Goal: Complete application form: Complete application form

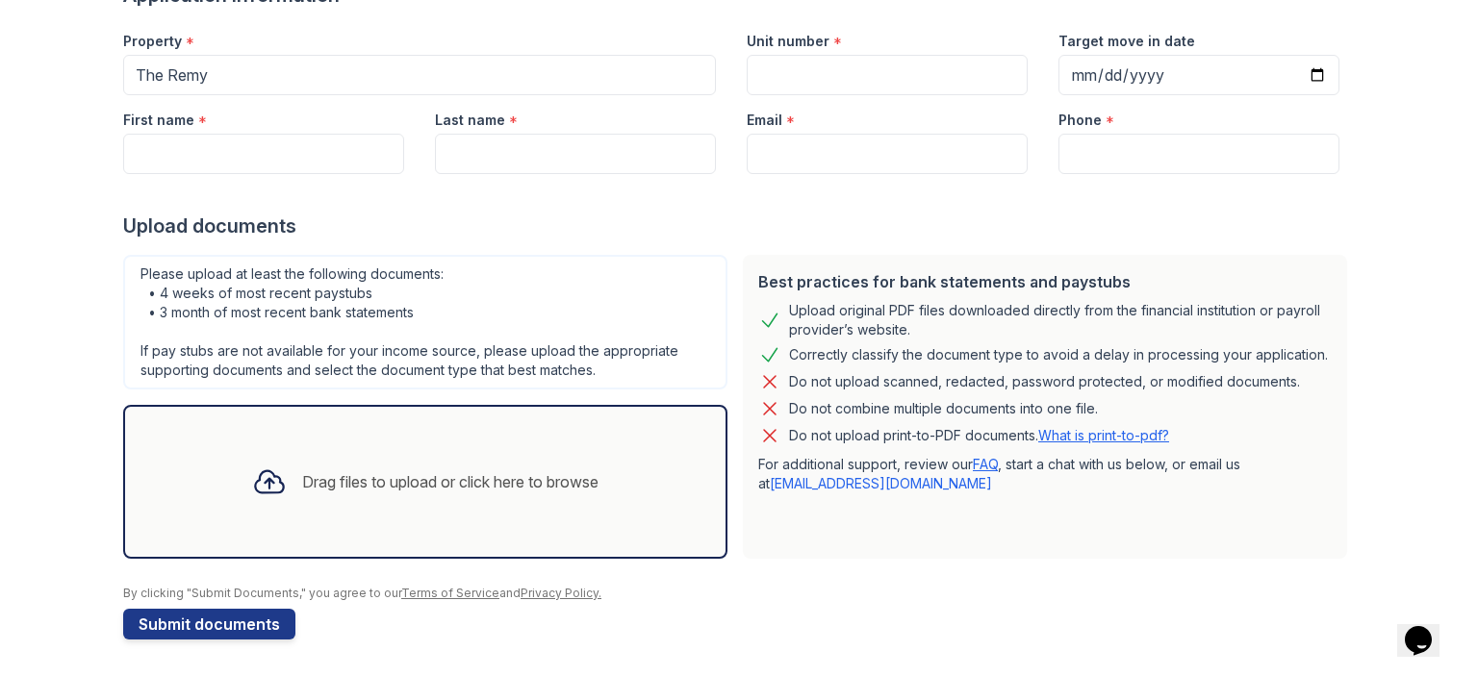
click at [549, 483] on div "Drag files to upload or click here to browse" at bounding box center [450, 482] width 296 height 23
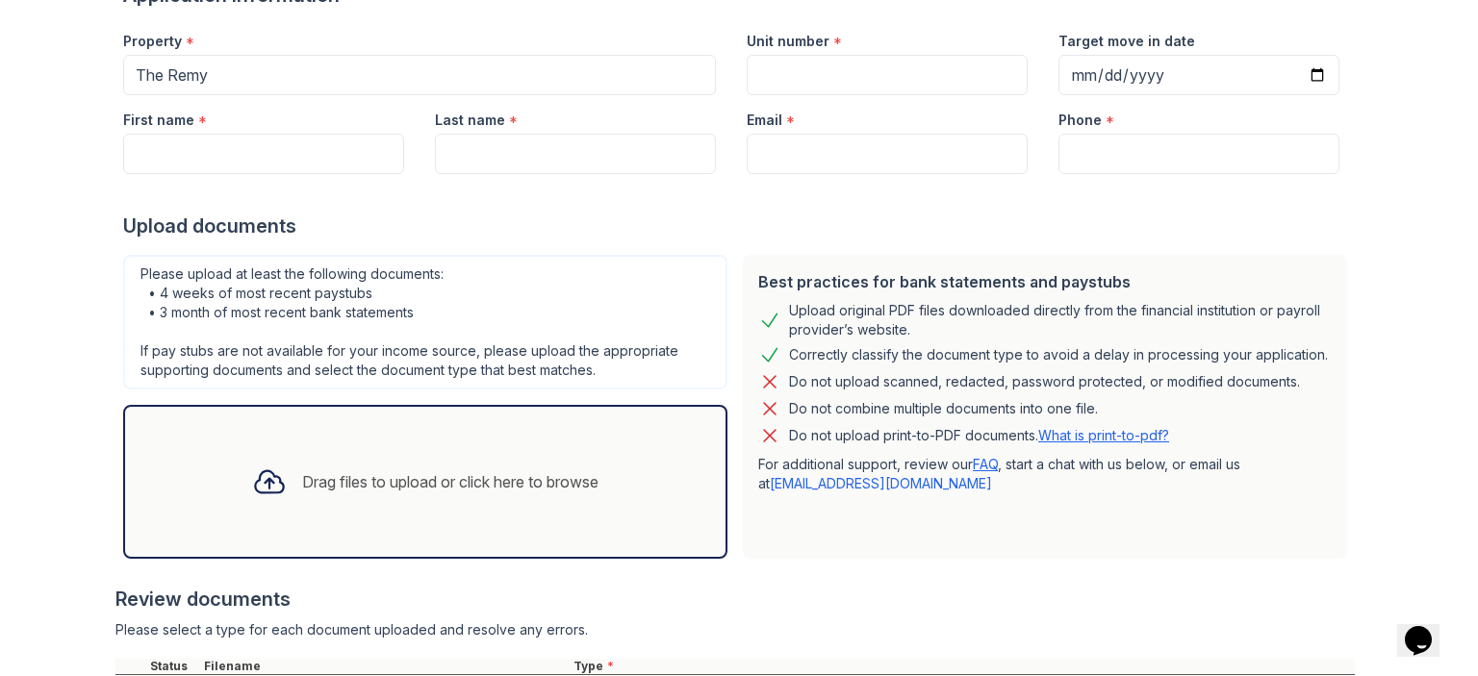
scroll to position [354, 0]
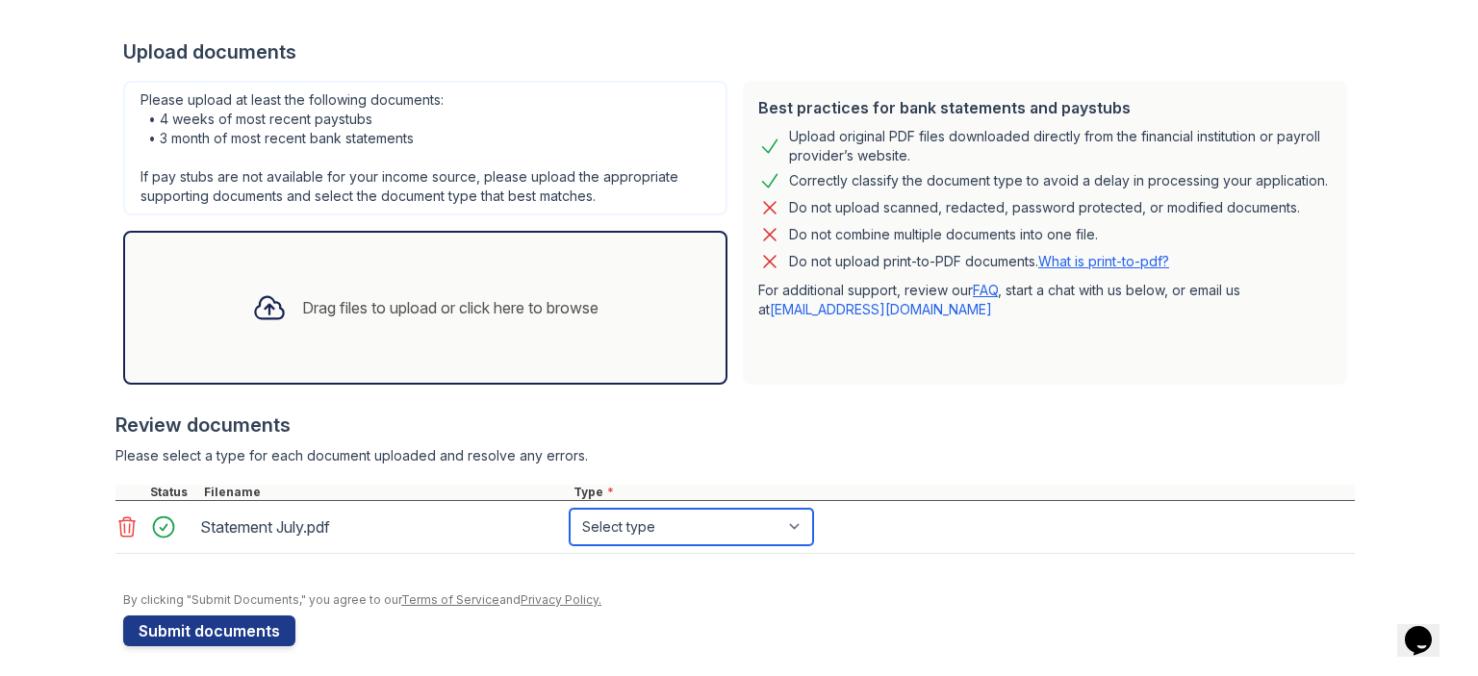
click at [636, 530] on select "Select type Paystub Bank Statement Offer Letter Tax Documents Benefit Award Let…" at bounding box center [691, 527] width 243 height 37
select select "bank_statement"
click at [570, 509] on select "Select type Paystub Bank Statement Offer Letter Tax Documents Benefit Award Let…" at bounding box center [691, 527] width 243 height 37
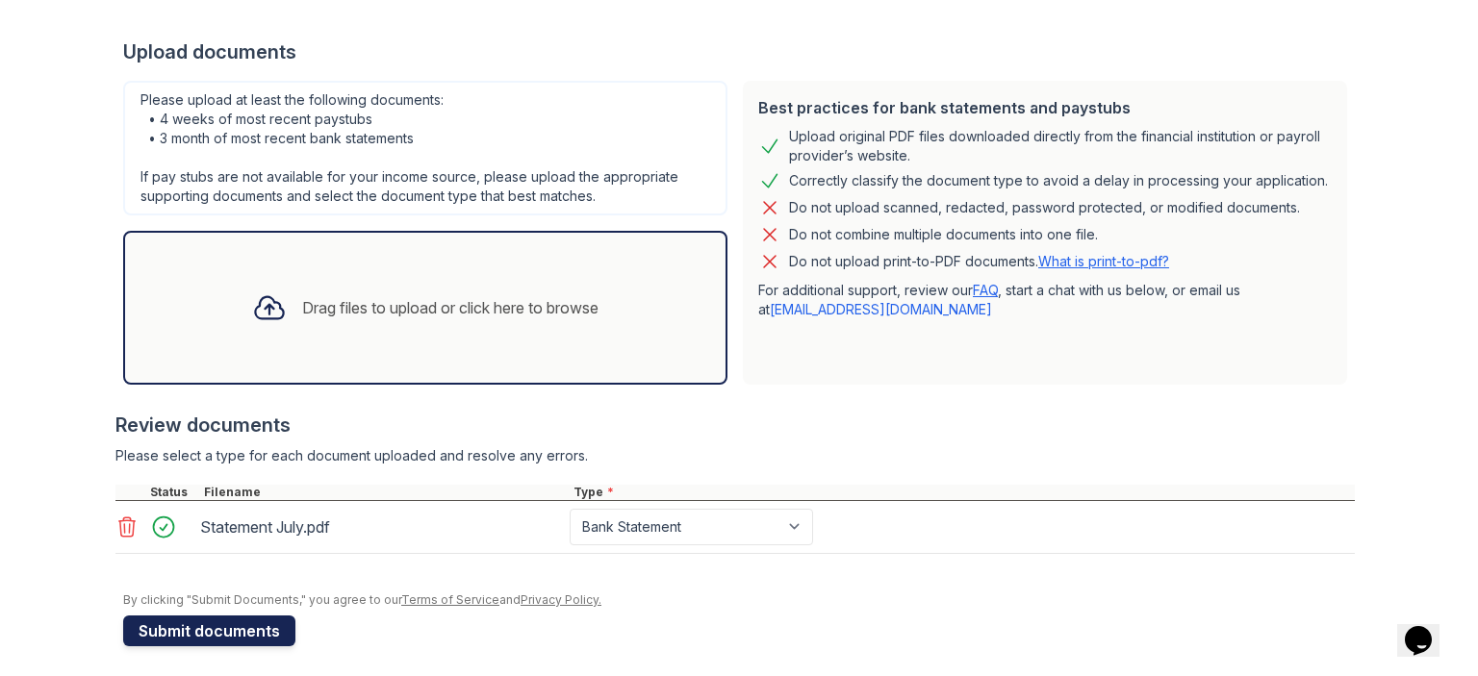
click at [177, 619] on button "Submit documents" at bounding box center [209, 631] width 172 height 31
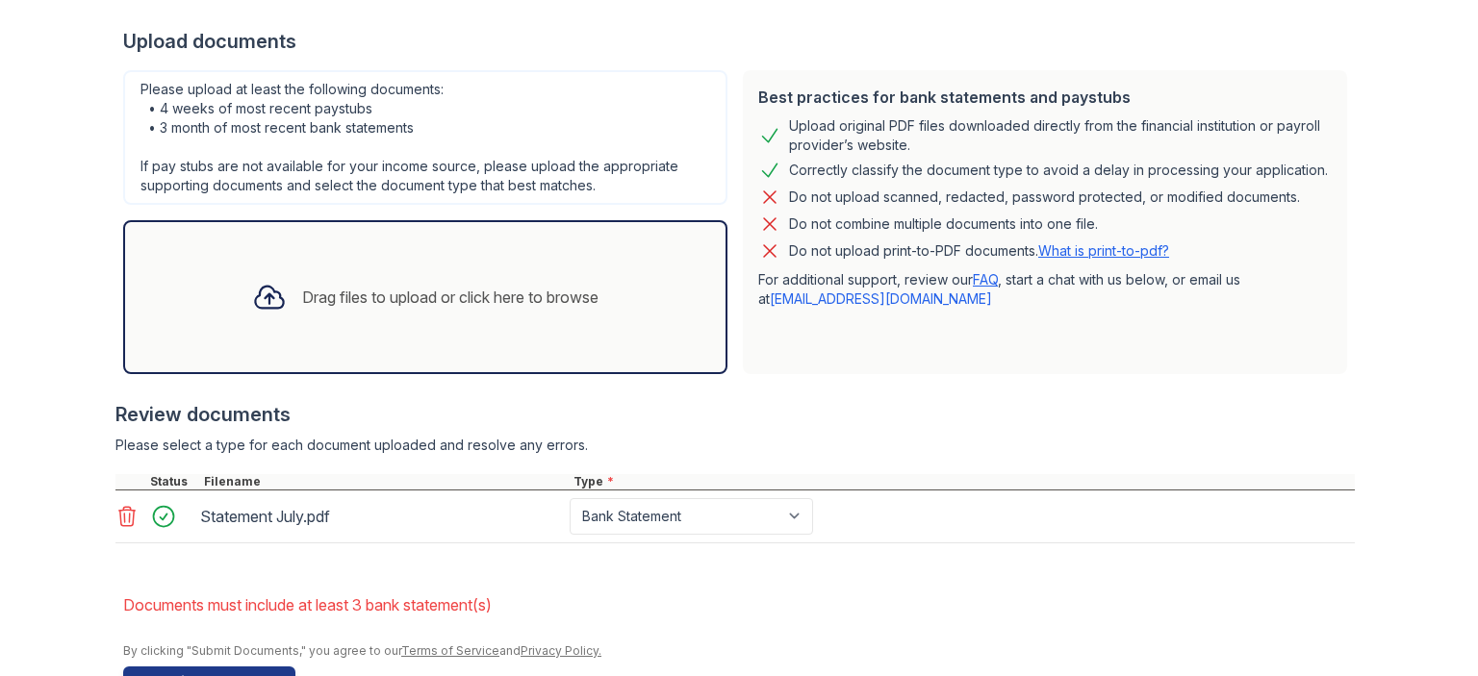
scroll to position [529, 0]
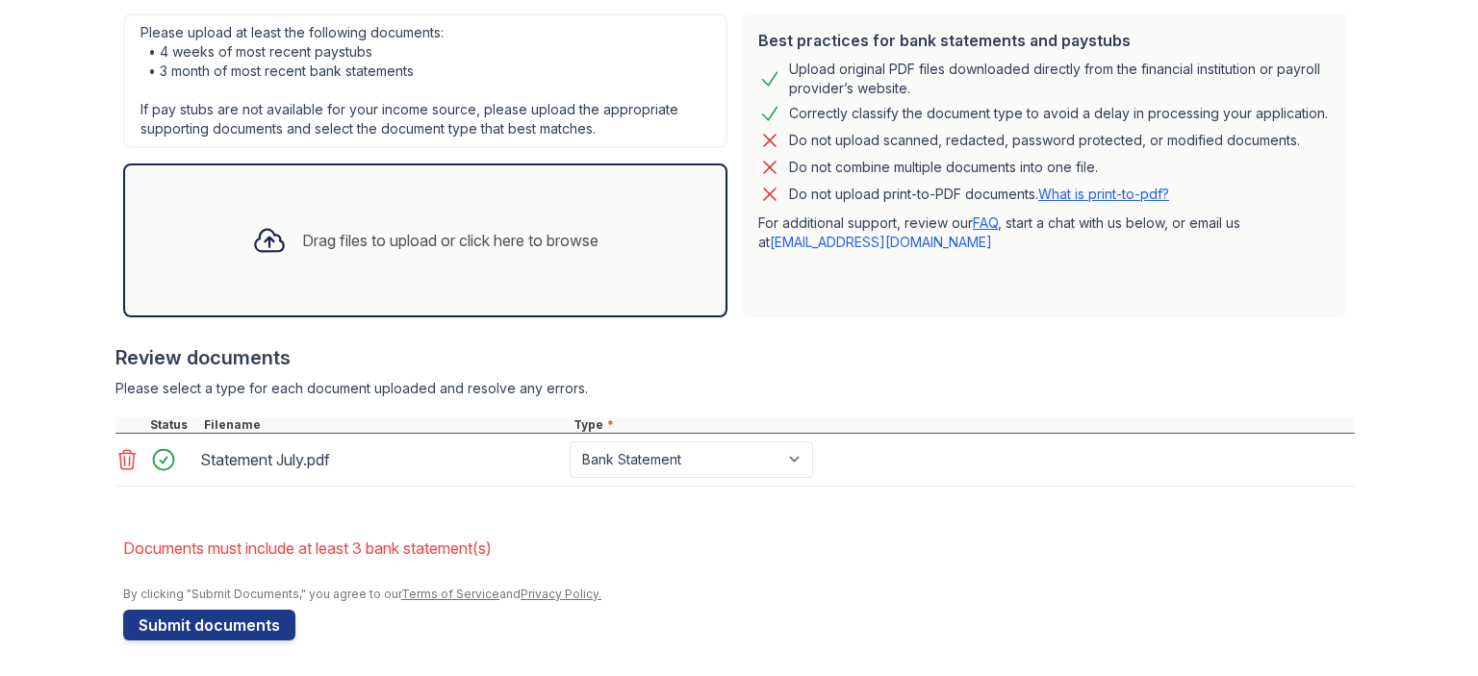
click at [574, 238] on div "Drag files to upload or click here to browse" at bounding box center [450, 240] width 296 height 23
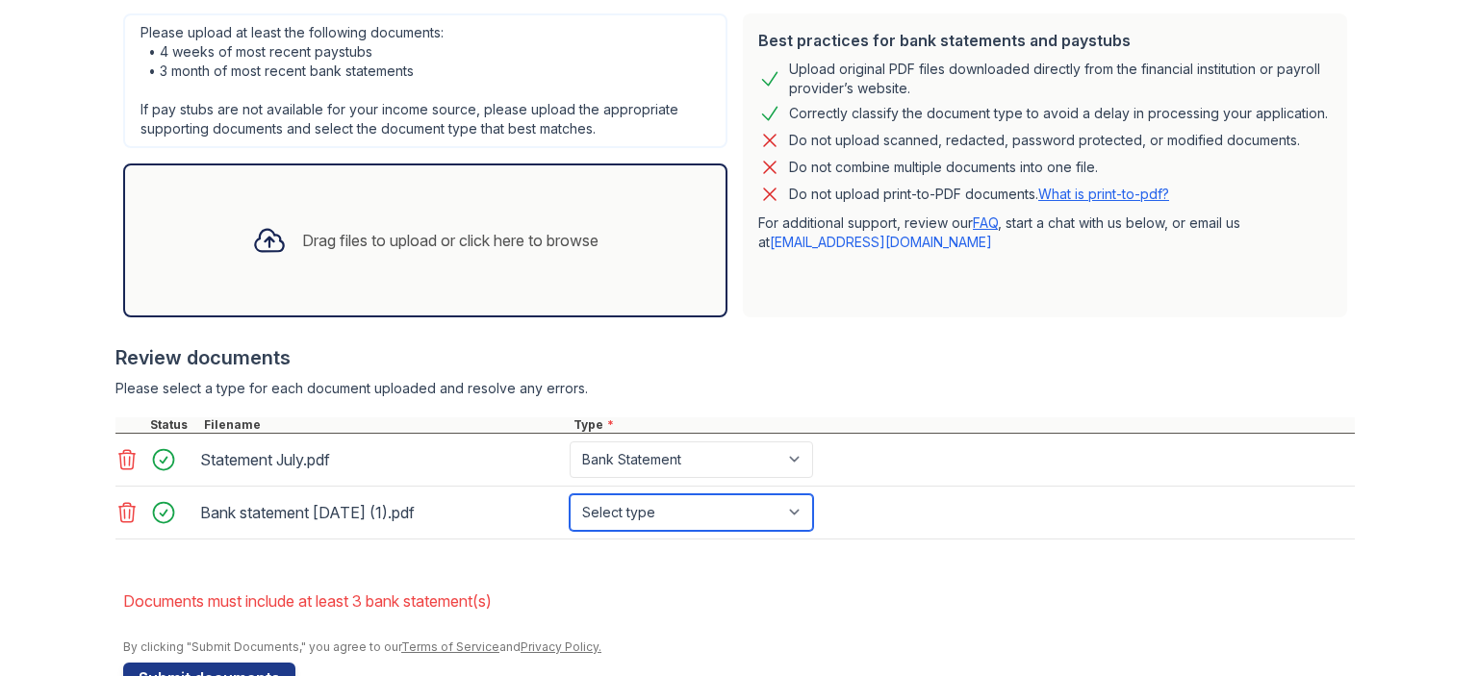
click at [716, 508] on select "Select type Paystub Bank Statement Offer Letter Tax Documents Benefit Award Let…" at bounding box center [691, 513] width 243 height 37
select select "bank_statement"
click at [570, 495] on select "Select type Paystub Bank Statement Offer Letter Tax Documents Benefit Award Let…" at bounding box center [691, 513] width 243 height 37
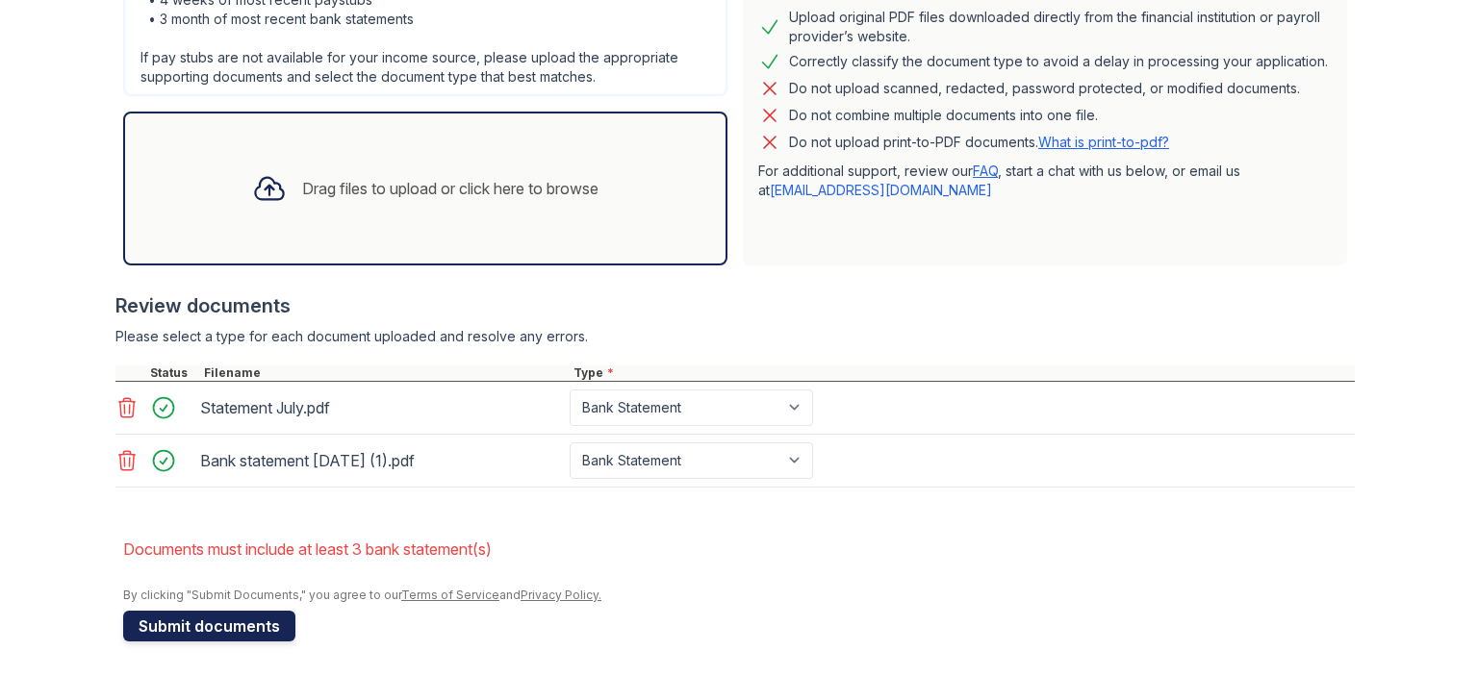
click at [185, 619] on button "Submit documents" at bounding box center [209, 626] width 172 height 31
click at [559, 190] on div "Drag files to upload or click here to browse" at bounding box center [450, 188] width 296 height 23
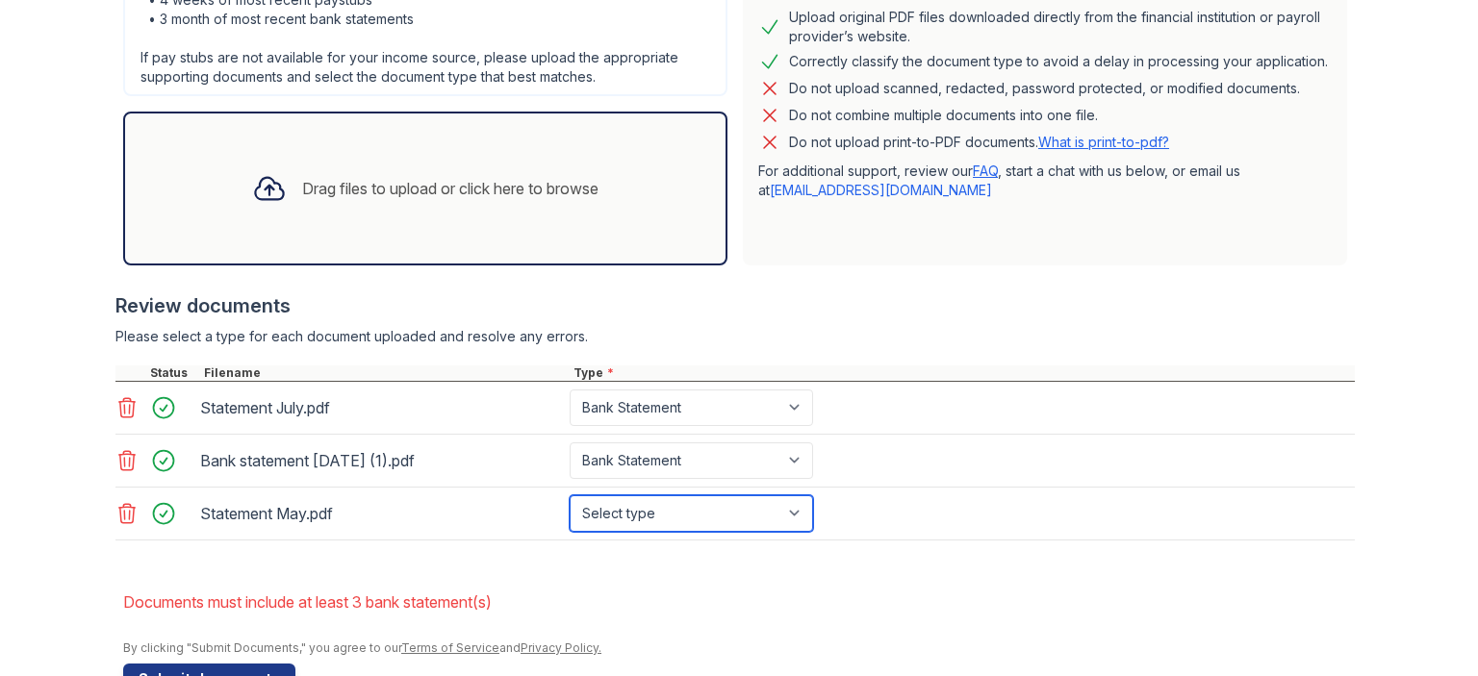
drag, startPoint x: 716, startPoint y: 503, endPoint x: 703, endPoint y: 504, distance: 12.5
click at [716, 503] on select "Select type Paystub Bank Statement Offer Letter Tax Documents Benefit Award Let…" at bounding box center [691, 514] width 243 height 37
select select "bank_statement"
click at [570, 496] on select "Select type Paystub Bank Statement Offer Letter Tax Documents Benefit Award Let…" at bounding box center [691, 514] width 243 height 37
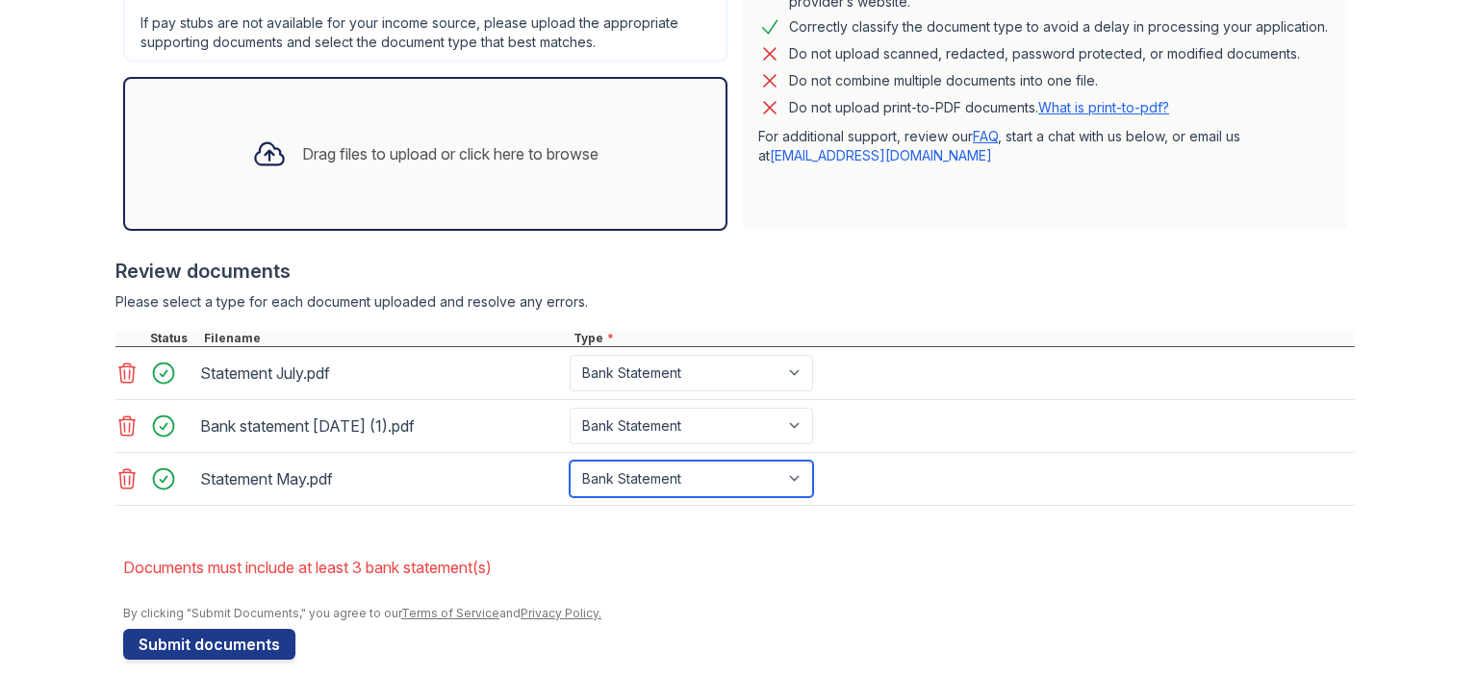
scroll to position [634, 0]
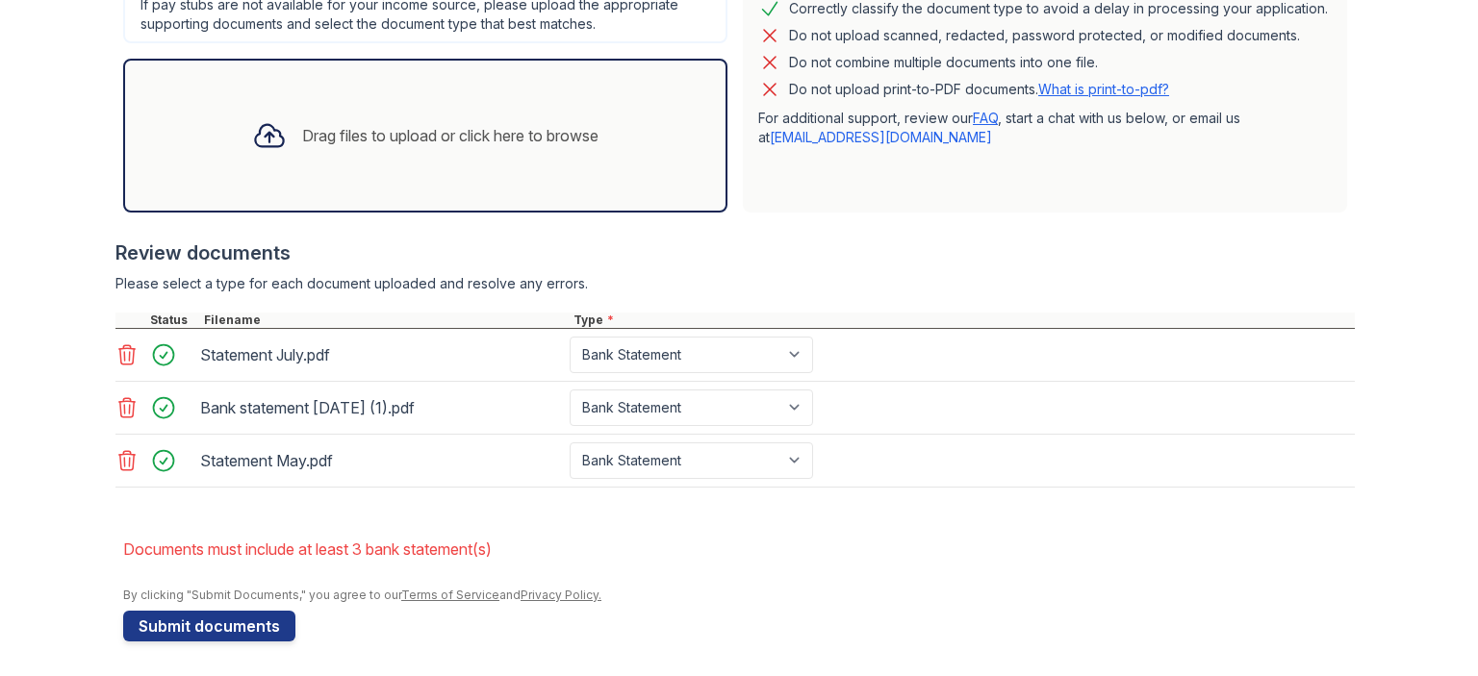
click at [124, 405] on icon at bounding box center [126, 407] width 23 height 23
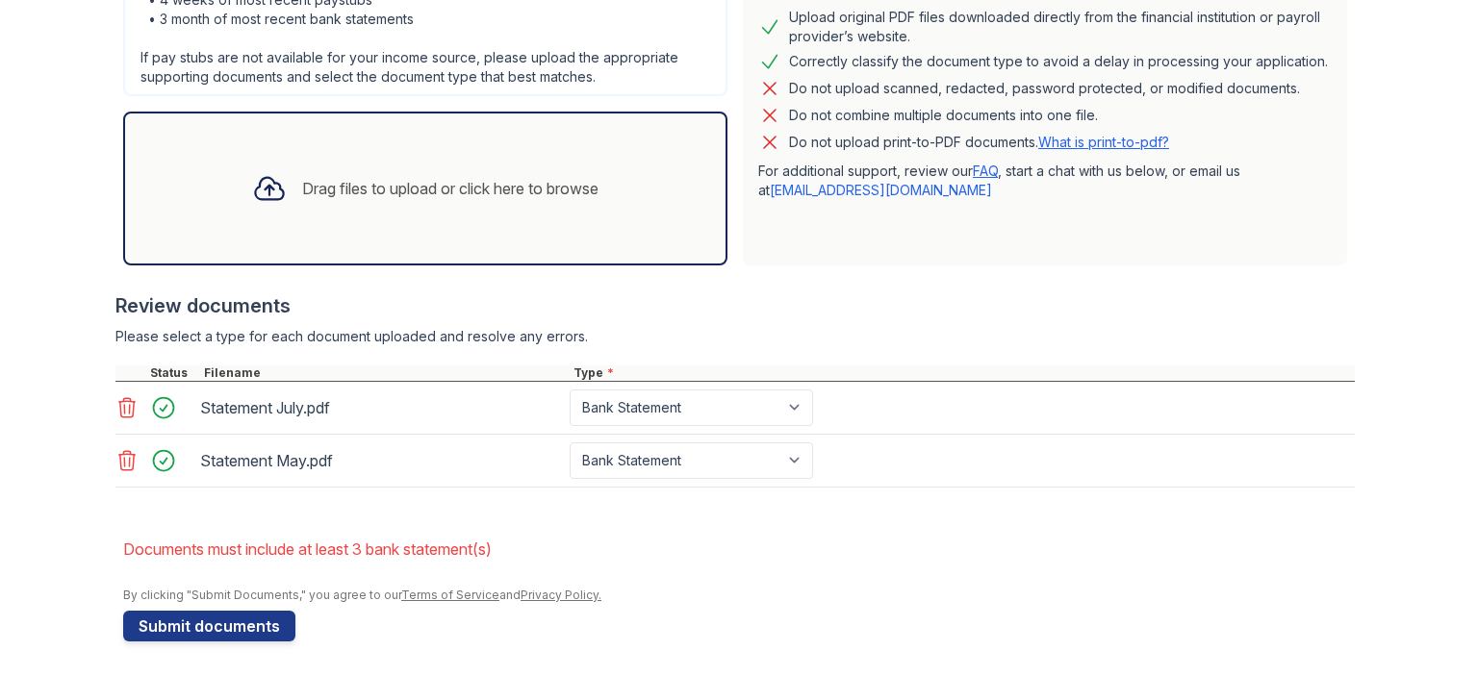
click at [117, 399] on icon at bounding box center [126, 407] width 23 height 23
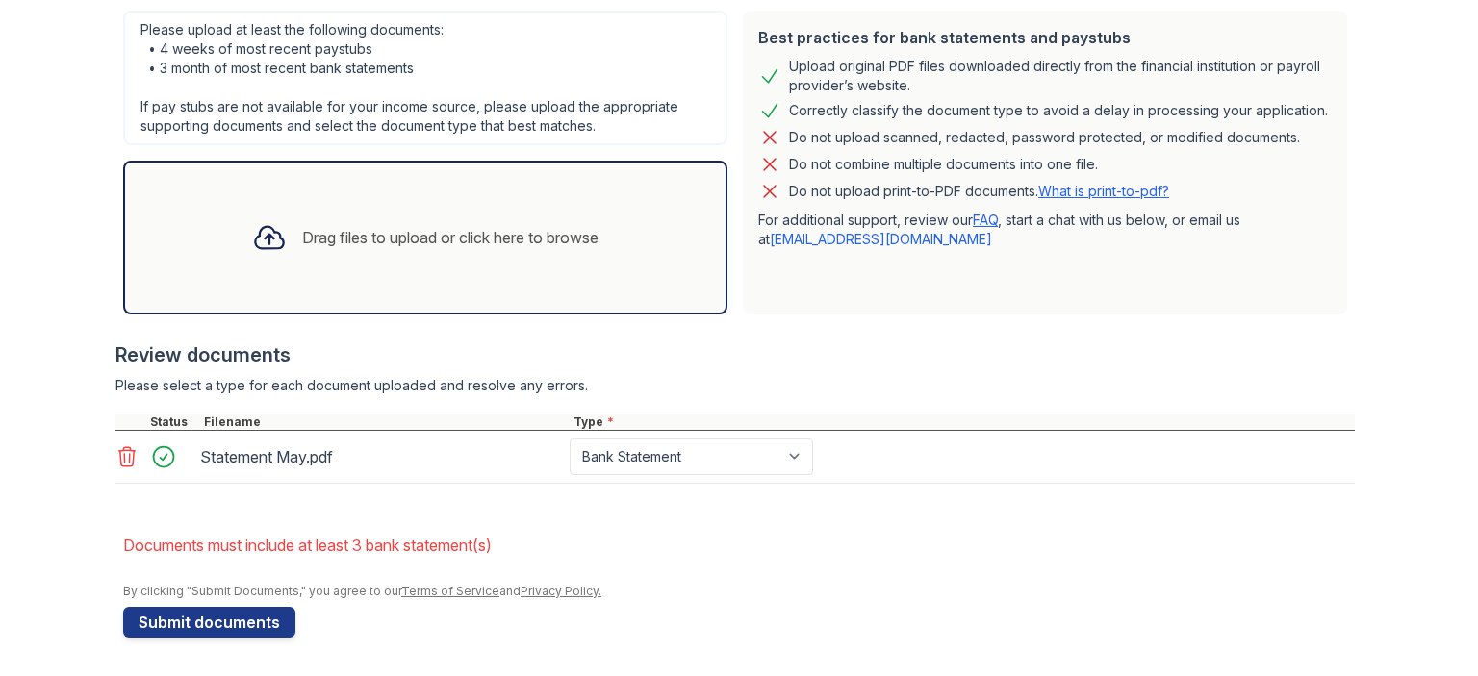
scroll to position [529, 0]
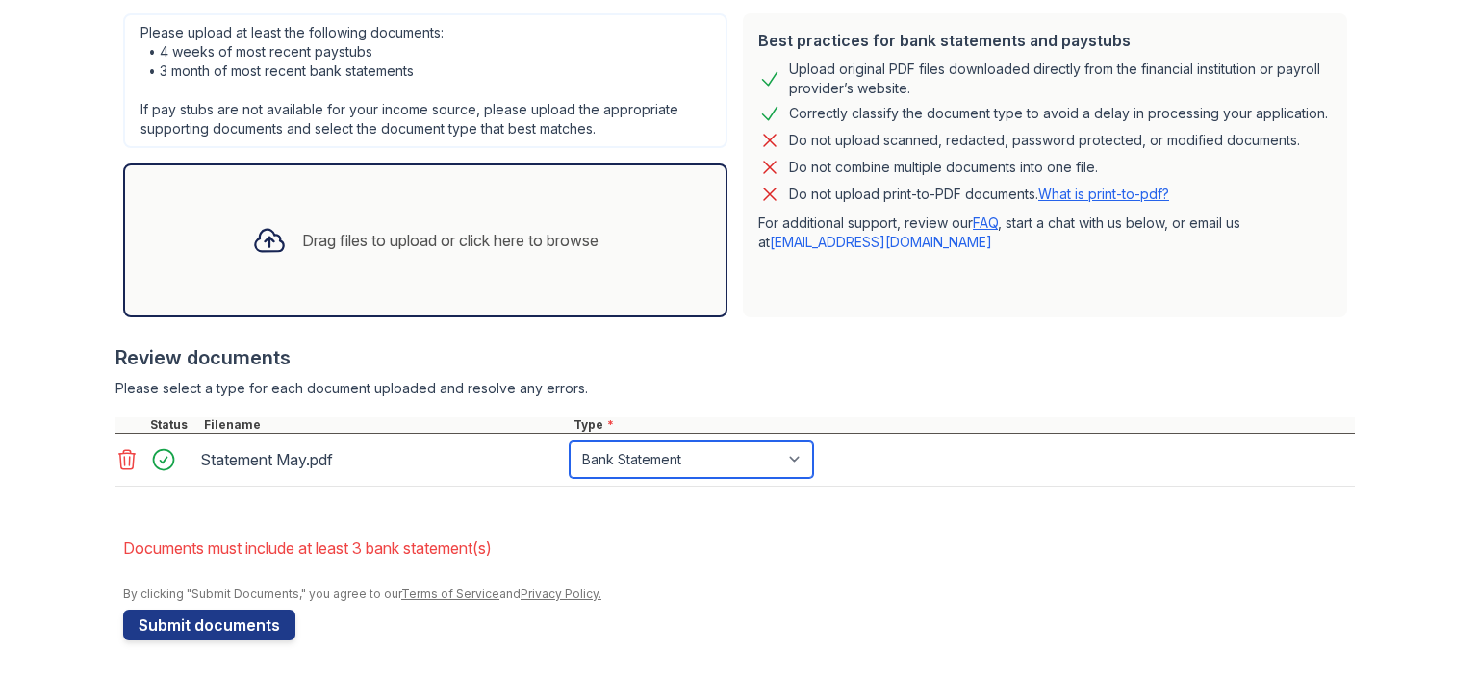
click at [681, 460] on select "Select type Paystub Bank Statement Offer Letter Tax Documents Benefit Award Let…" at bounding box center [691, 460] width 243 height 37
click at [570, 442] on select "Select type Paystub Bank Statement Offer Letter Tax Documents Benefit Award Let…" at bounding box center [691, 460] width 243 height 37
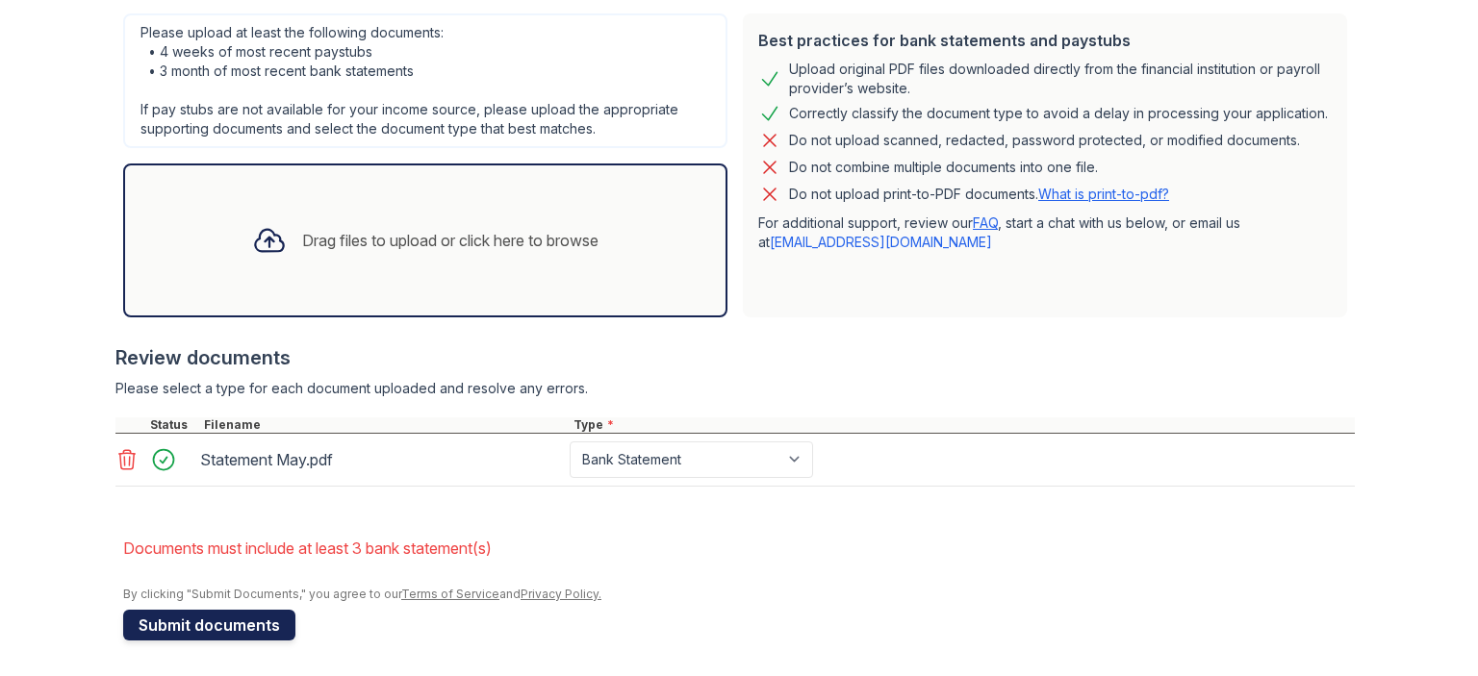
click at [181, 616] on button "Submit documents" at bounding box center [209, 625] width 172 height 31
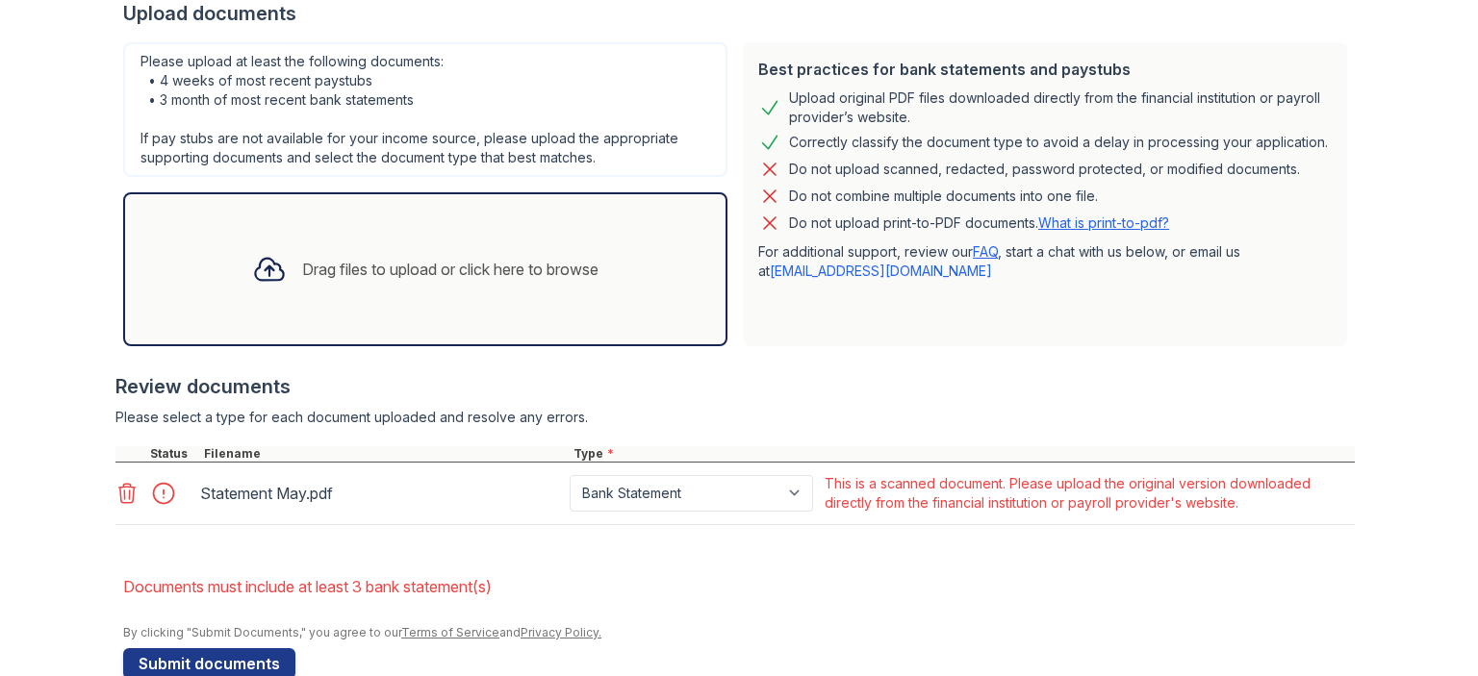
scroll to position [539, 0]
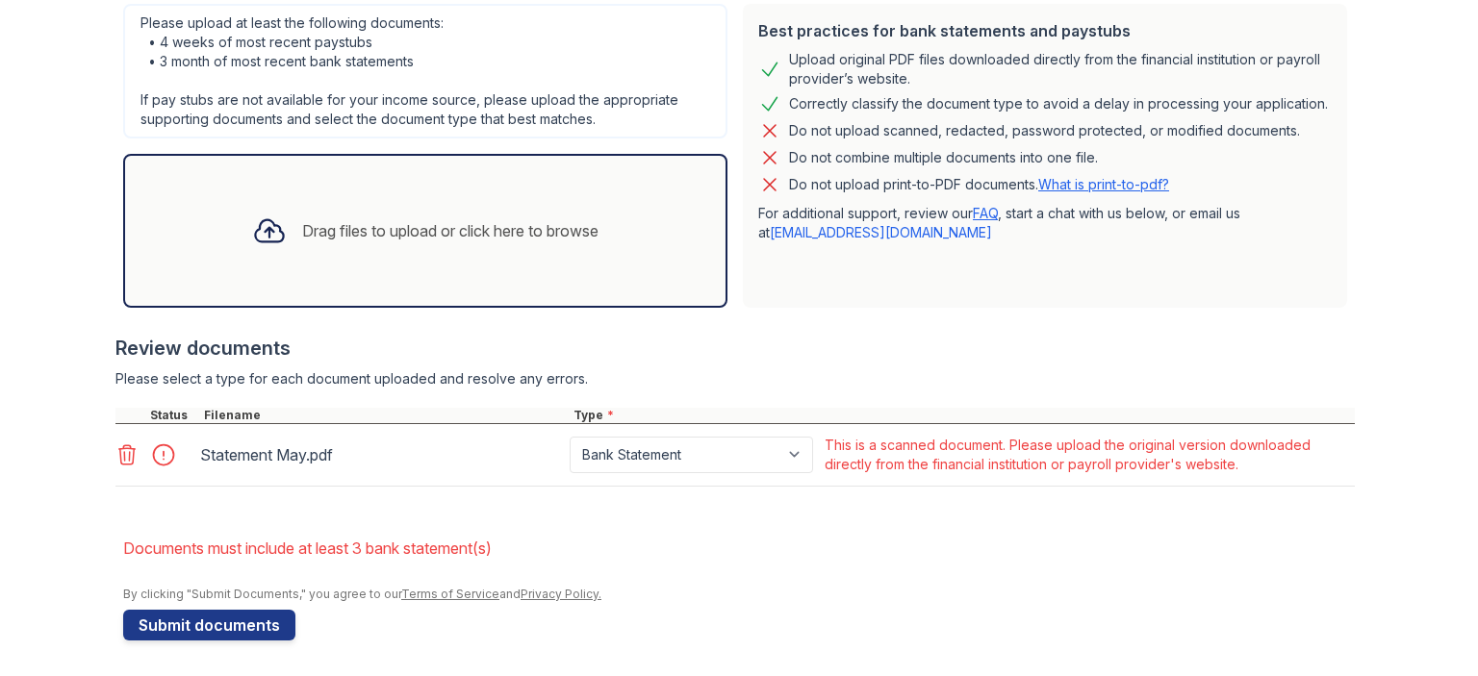
click at [119, 449] on icon at bounding box center [127, 455] width 16 height 19
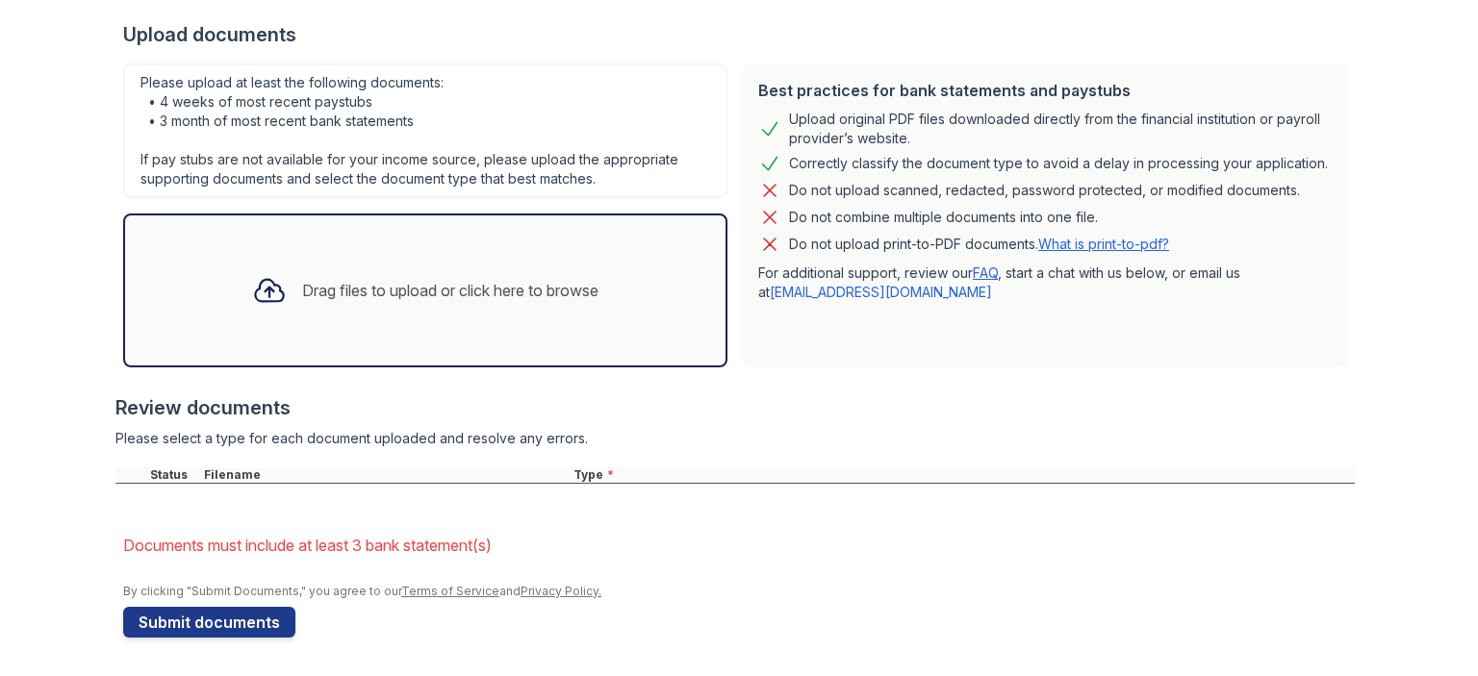
scroll to position [477, 0]
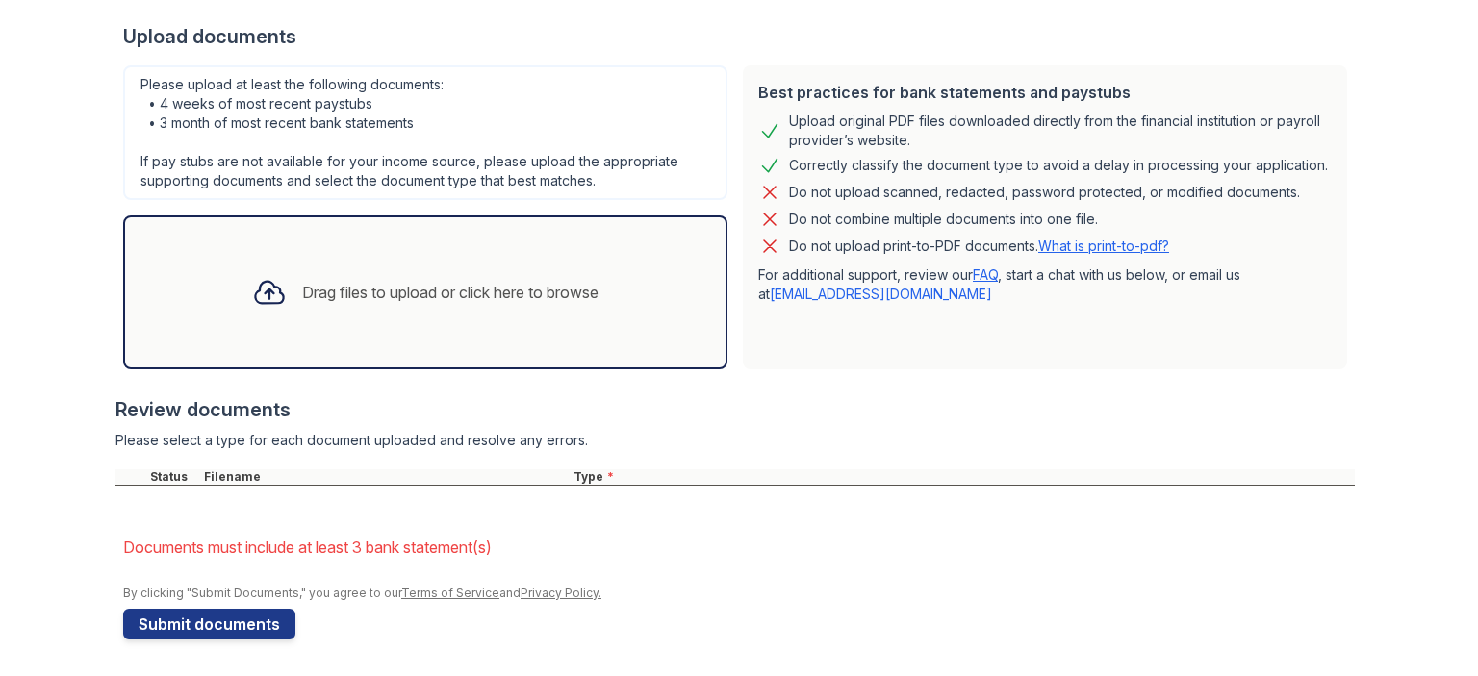
click at [300, 528] on li "Documents must include at least 3 bank statement(s)" at bounding box center [739, 547] width 1232 height 38
click at [570, 293] on div "Drag files to upload or click here to browse" at bounding box center [450, 292] width 296 height 23
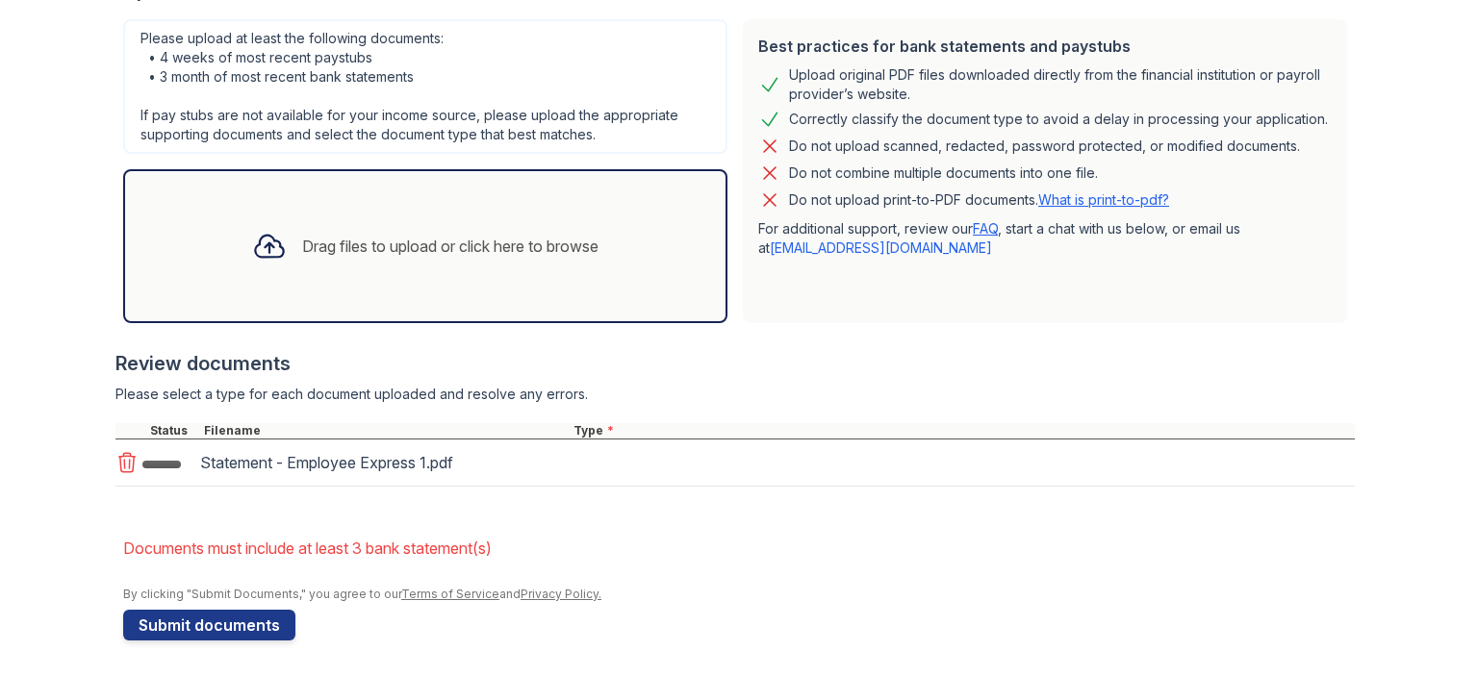
scroll to position [529, 0]
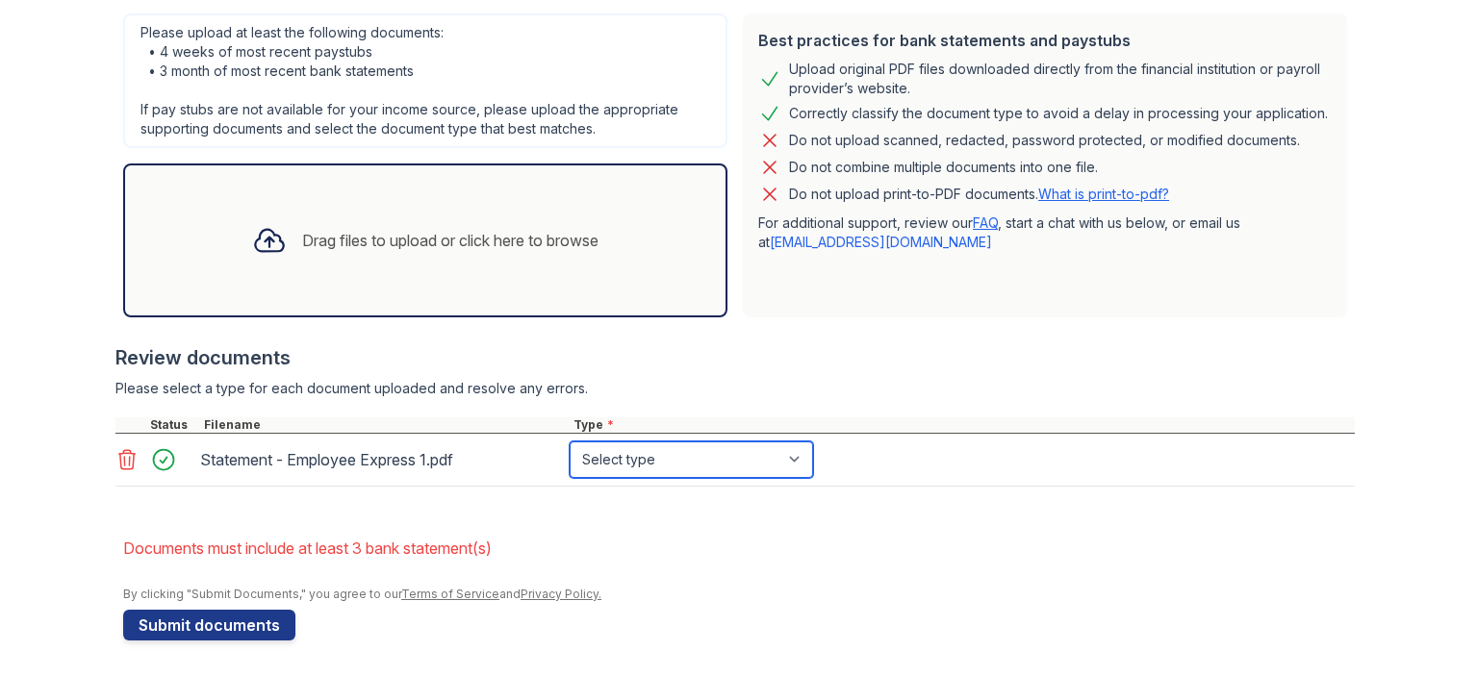
click at [691, 465] on select "Select type Paystub Bank Statement Offer Letter Tax Documents Benefit Award Let…" at bounding box center [691, 460] width 243 height 37
select select "paystub"
click at [570, 442] on select "Select type Paystub Bank Statement Offer Letter Tax Documents Benefit Award Let…" at bounding box center [691, 460] width 243 height 37
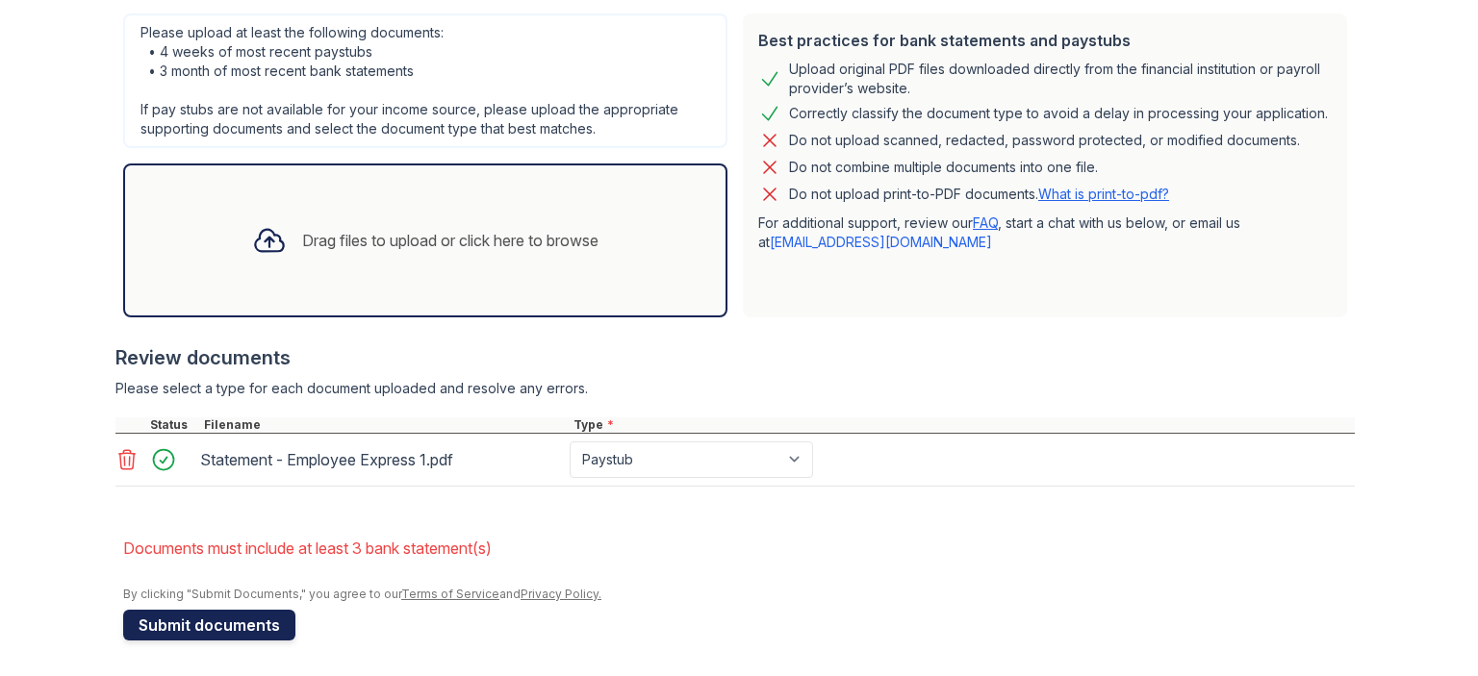
click at [181, 621] on button "Submit documents" at bounding box center [209, 625] width 172 height 31
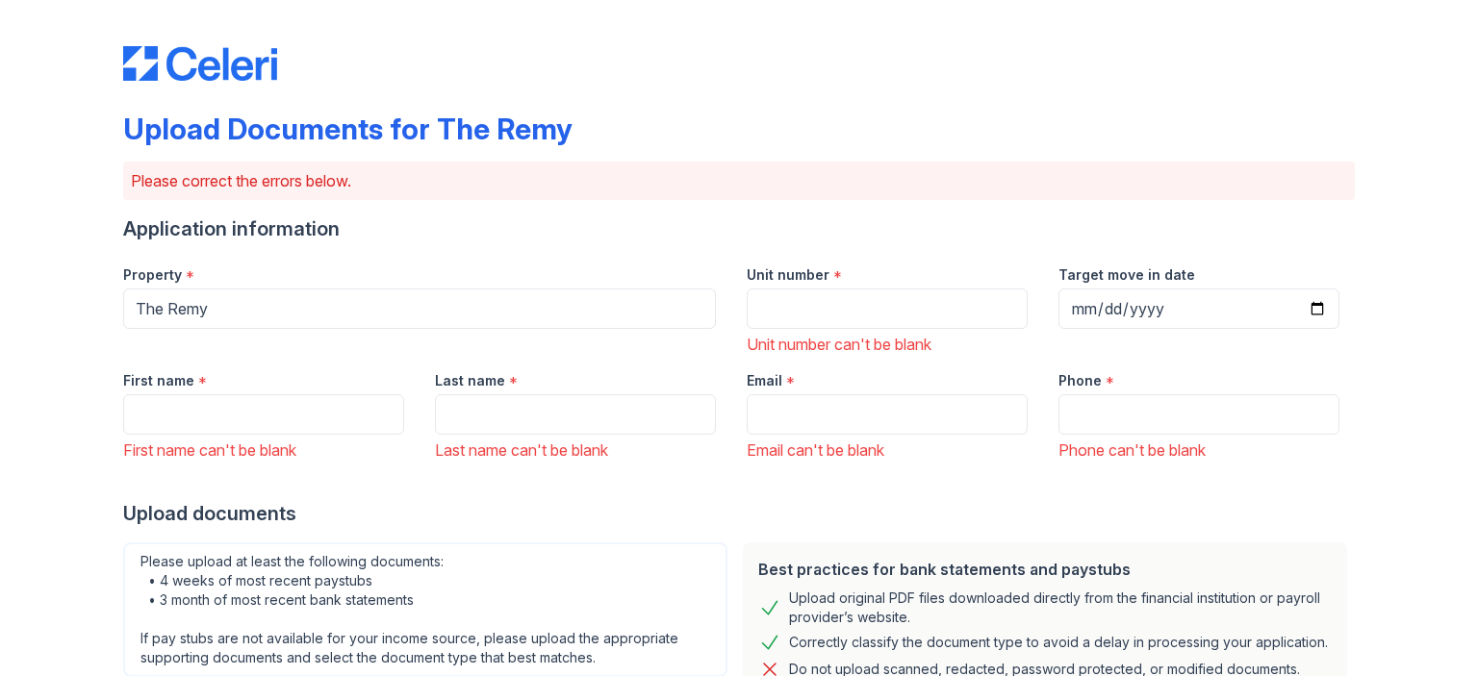
scroll to position [539, 0]
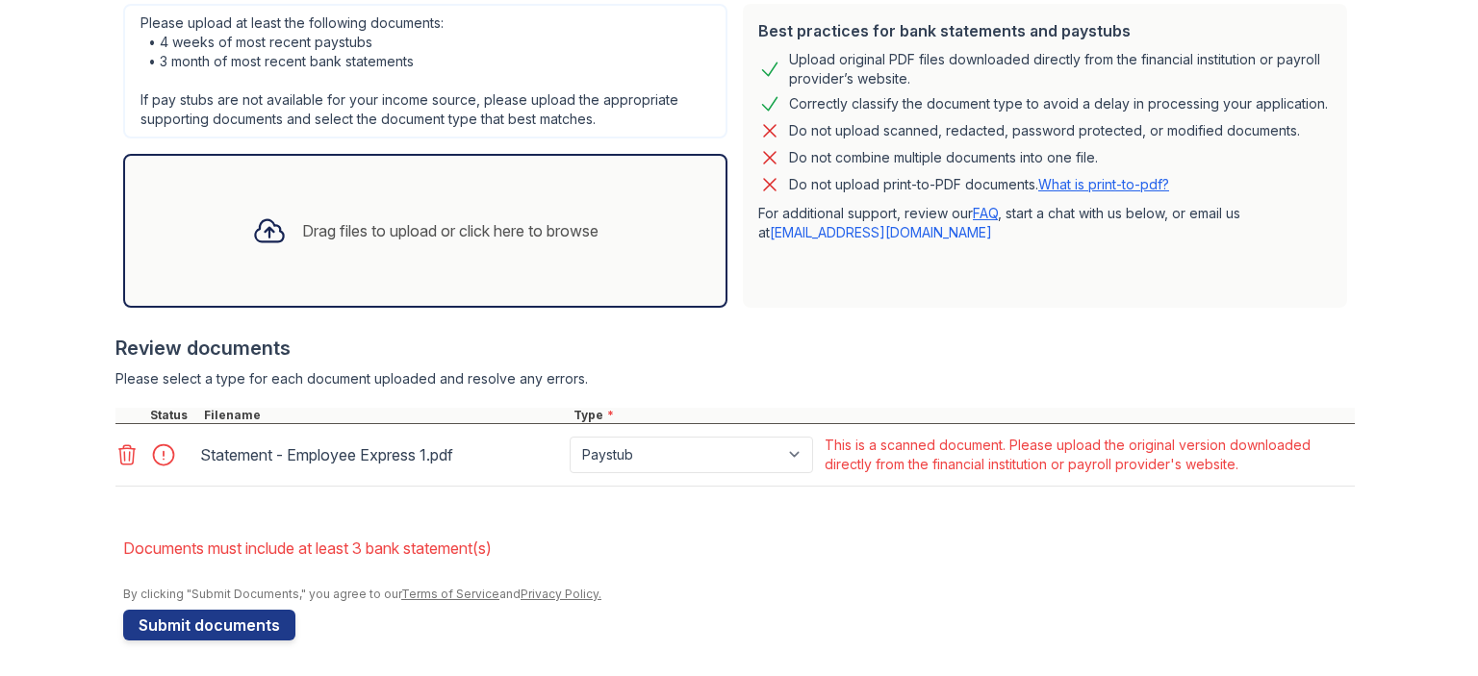
click at [119, 452] on icon at bounding box center [126, 455] width 23 height 23
